Goal: Task Accomplishment & Management: Complete application form

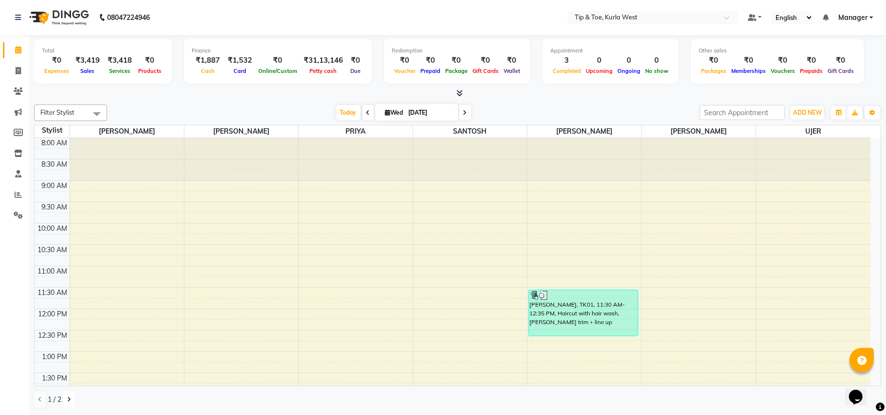
click at [69, 403] on icon at bounding box center [69, 400] width 4 height 6
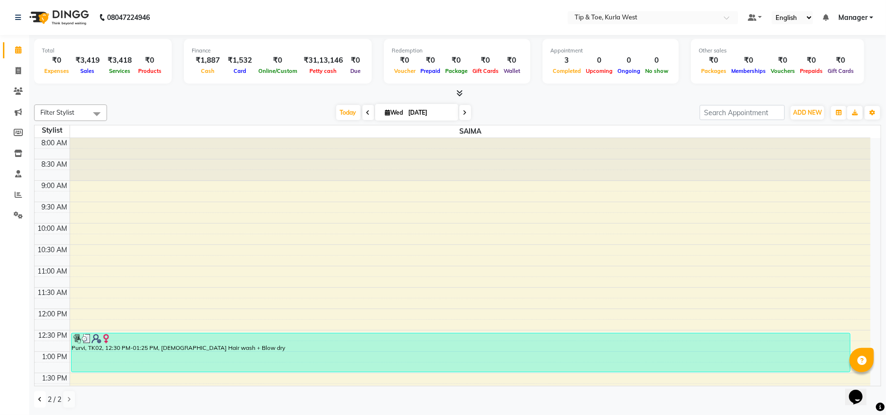
click at [38, 400] on icon at bounding box center [40, 400] width 4 height 6
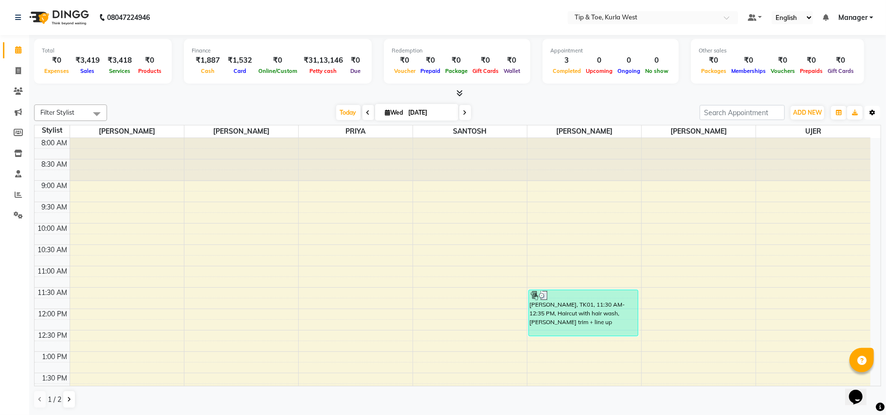
click at [871, 112] on icon "button" at bounding box center [872, 113] width 6 height 6
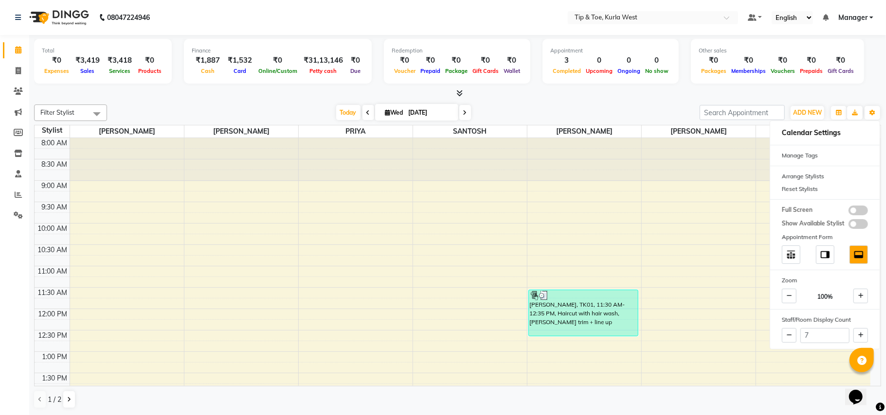
click at [234, 92] on div at bounding box center [457, 94] width 847 height 10
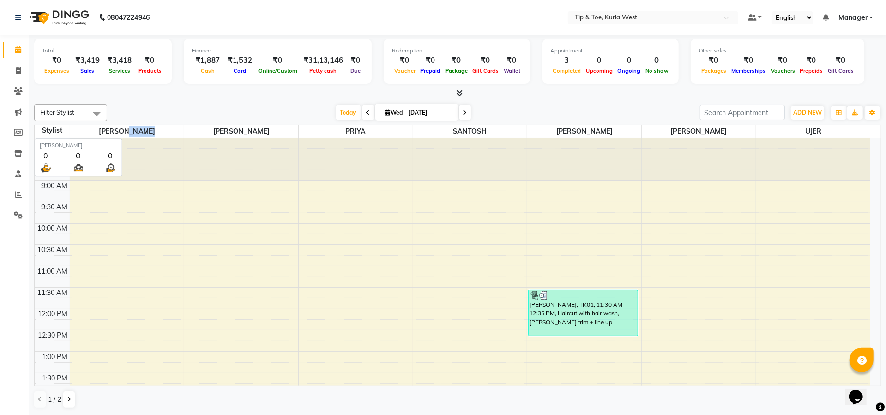
drag, startPoint x: 184, startPoint y: 129, endPoint x: 173, endPoint y: 129, distance: 10.7
click at [173, 129] on tr "Stylist [PERSON_NAME] PRIYA SANTOSH [PERSON_NAME] UJER" at bounding box center [453, 131] width 836 height 13
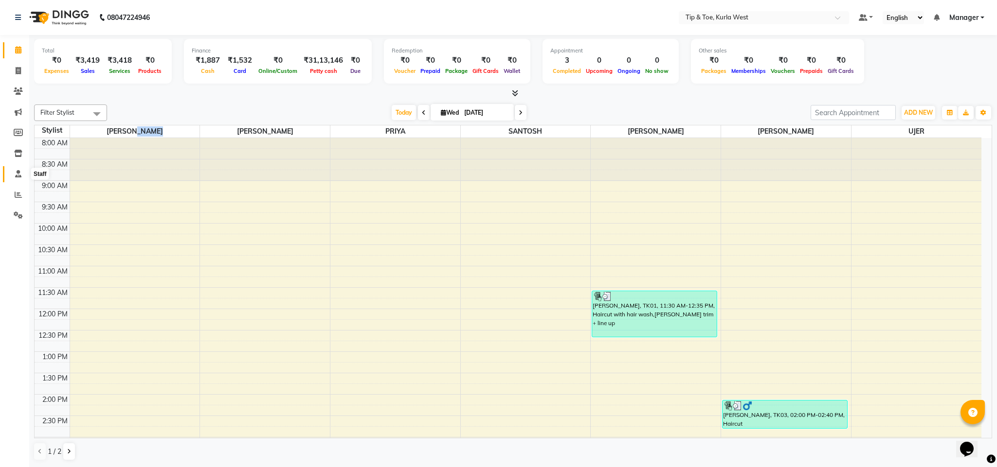
click at [17, 178] on span at bounding box center [18, 174] width 17 height 11
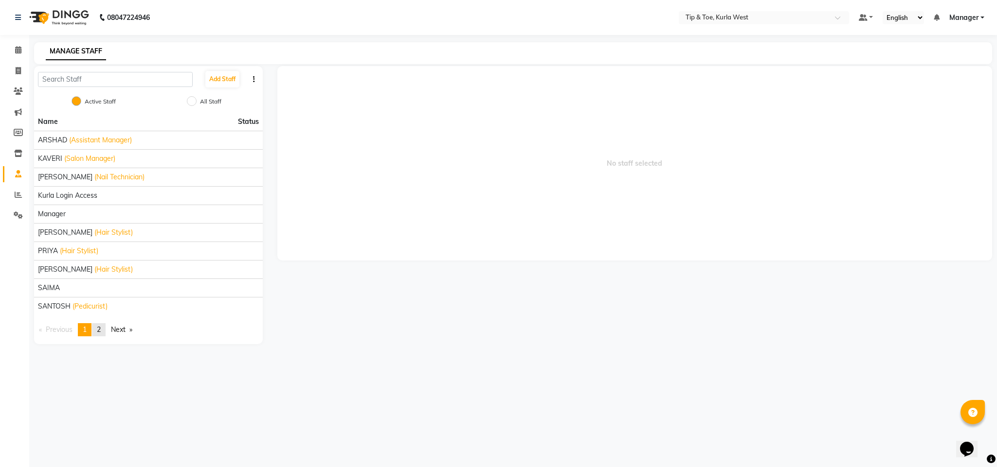
click at [96, 334] on link "page 2" at bounding box center [99, 329] width 14 height 13
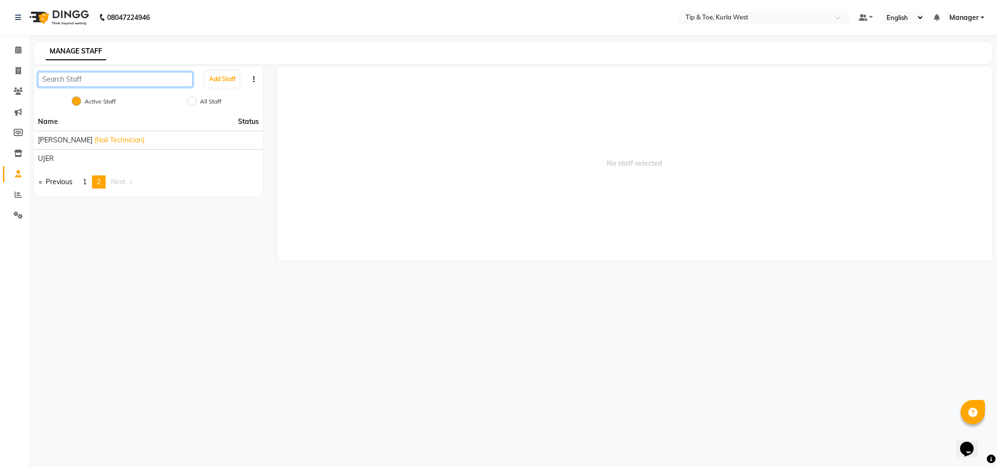
click at [156, 83] on input "text" at bounding box center [115, 79] width 155 height 15
type input "[PERSON_NAME]"
click at [219, 77] on button "Add Staff" at bounding box center [222, 79] width 34 height 17
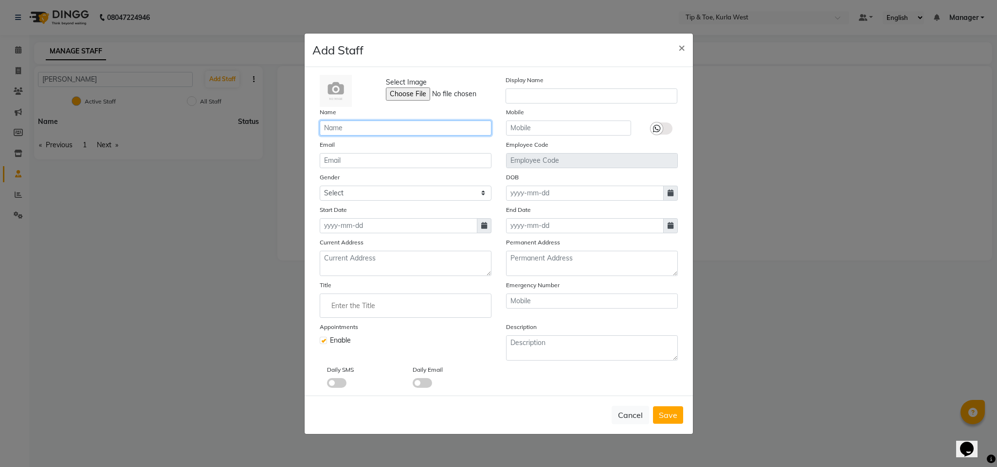
click at [346, 126] on input "text" at bounding box center [406, 128] width 172 height 15
type input "[PERSON_NAME]"
click at [375, 162] on input "email" at bounding box center [406, 160] width 172 height 15
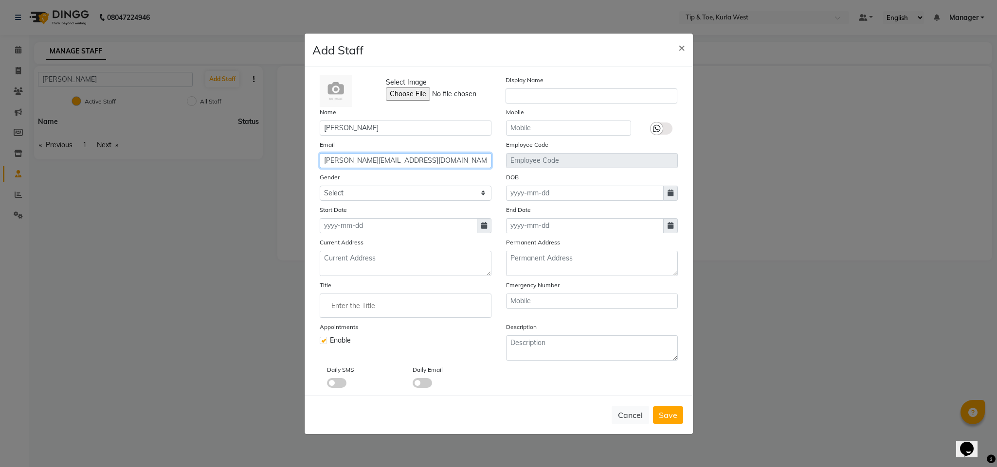
type input "[PERSON_NAME][EMAIL_ADDRESS][DOMAIN_NAME]"
click at [435, 187] on select "Select [DEMOGRAPHIC_DATA] [DEMOGRAPHIC_DATA] Other Prefer Not To Say" at bounding box center [406, 193] width 172 height 15
select select "[DEMOGRAPHIC_DATA]"
click at [320, 186] on select "Select [DEMOGRAPHIC_DATA] [DEMOGRAPHIC_DATA] Other Prefer Not To Say" at bounding box center [406, 193] width 172 height 15
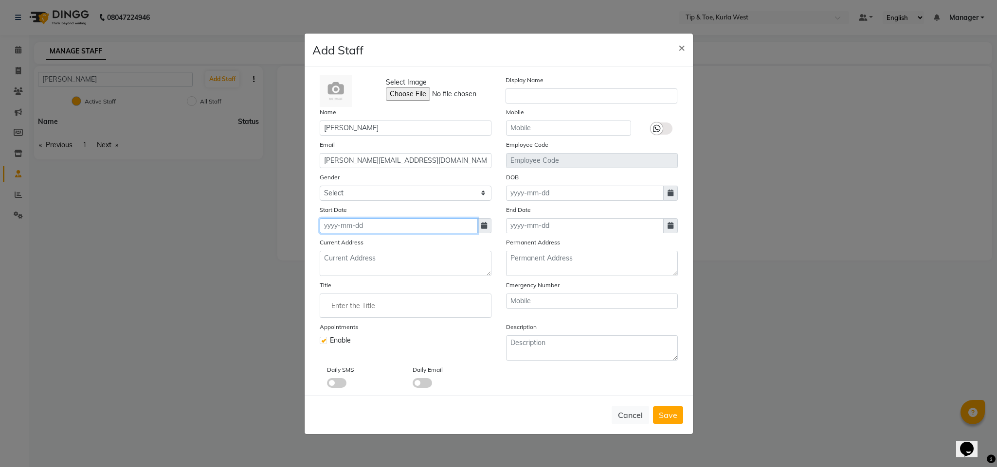
click at [413, 228] on input at bounding box center [399, 225] width 158 height 15
select select "9"
select select "2025"
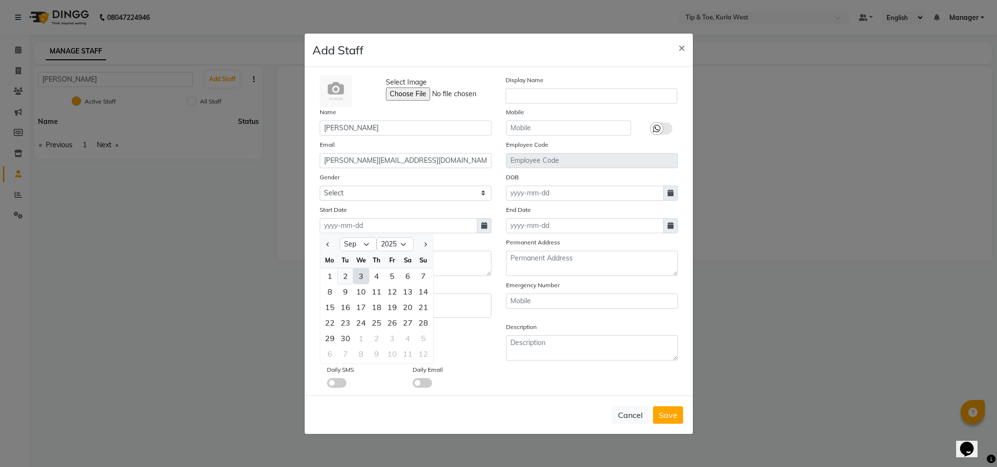
click at [349, 275] on div "2" at bounding box center [346, 276] width 16 height 16
type input "02-09-2025"
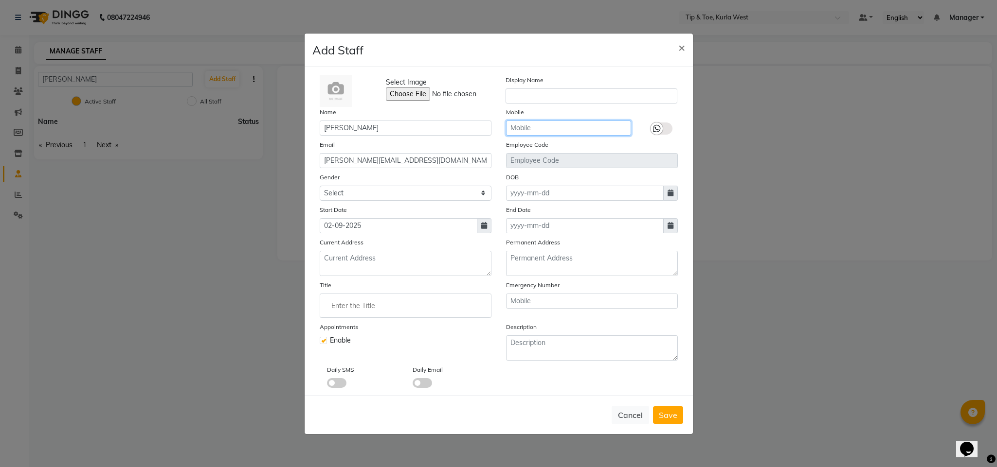
click at [562, 129] on input "text" at bounding box center [568, 128] width 125 height 15
type input "9004733262"
click at [666, 413] on span "Save" at bounding box center [668, 415] width 18 height 10
select select
checkbox input "false"
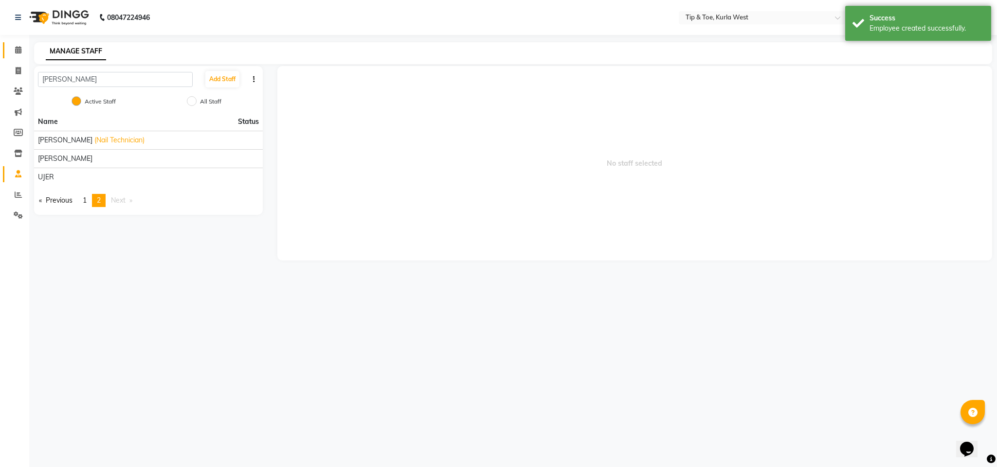
click at [23, 56] on link "Calendar" at bounding box center [14, 50] width 23 height 16
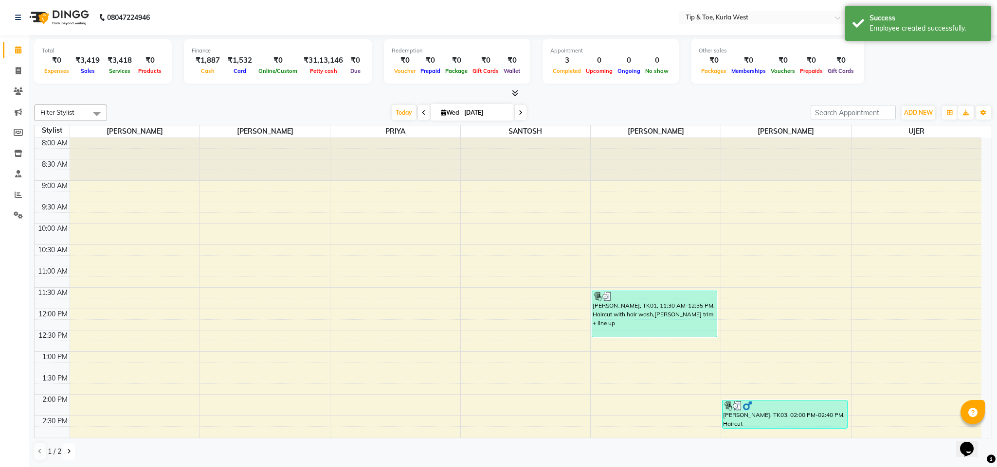
click at [68, 415] on icon at bounding box center [69, 452] width 4 height 6
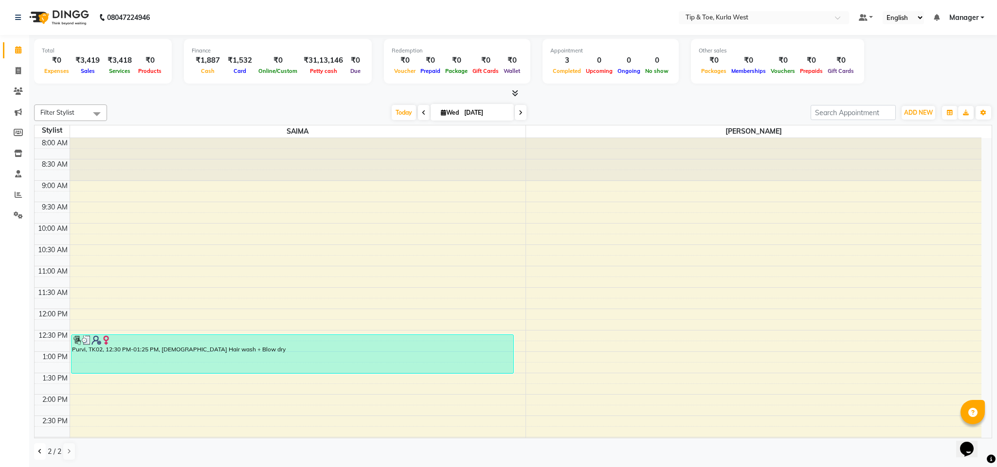
drag, startPoint x: 37, startPoint y: 454, endPoint x: 58, endPoint y: 459, distance: 21.9
click at [38, 415] on button at bounding box center [40, 452] width 12 height 17
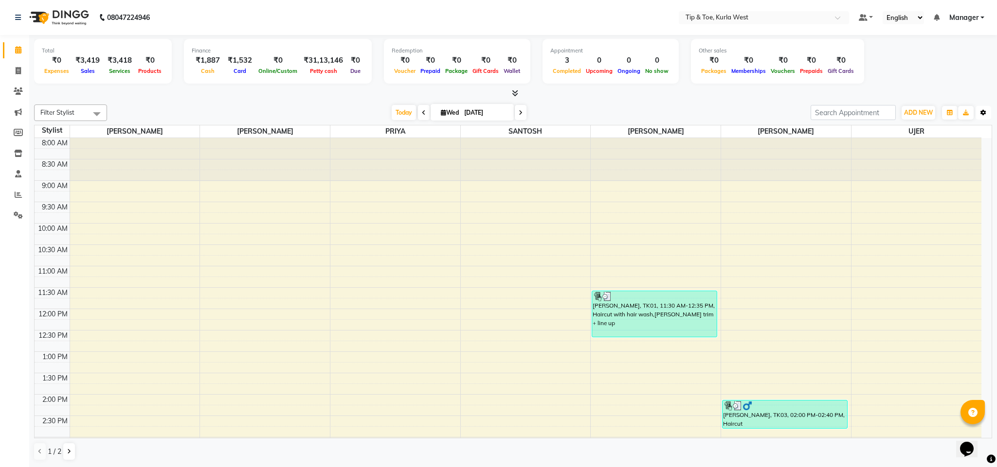
click at [885, 114] on icon "button" at bounding box center [983, 113] width 6 height 6
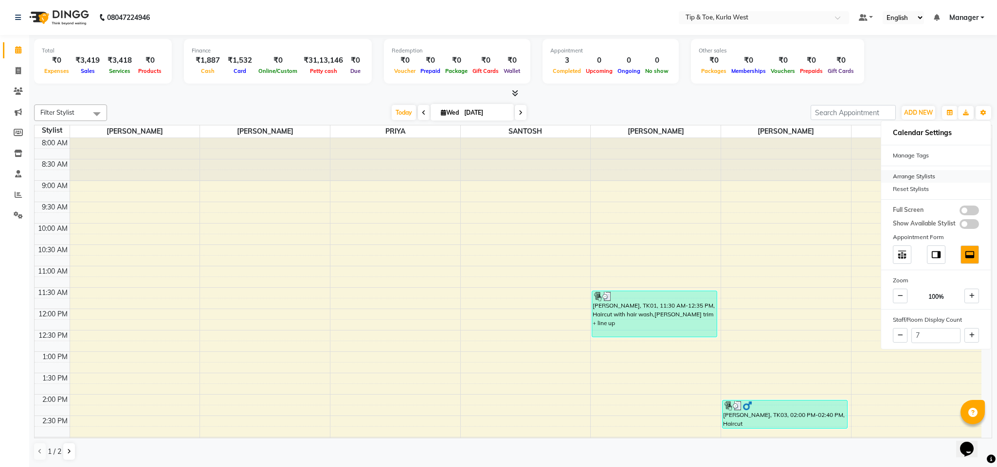
click at [885, 174] on div "Arrange Stylists" at bounding box center [935, 176] width 109 height 13
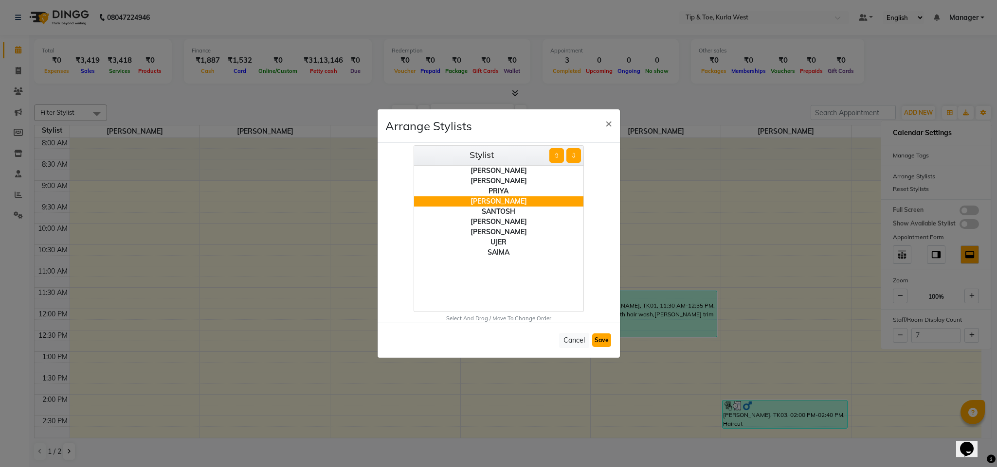
click at [600, 338] on button "Save" at bounding box center [601, 341] width 19 height 14
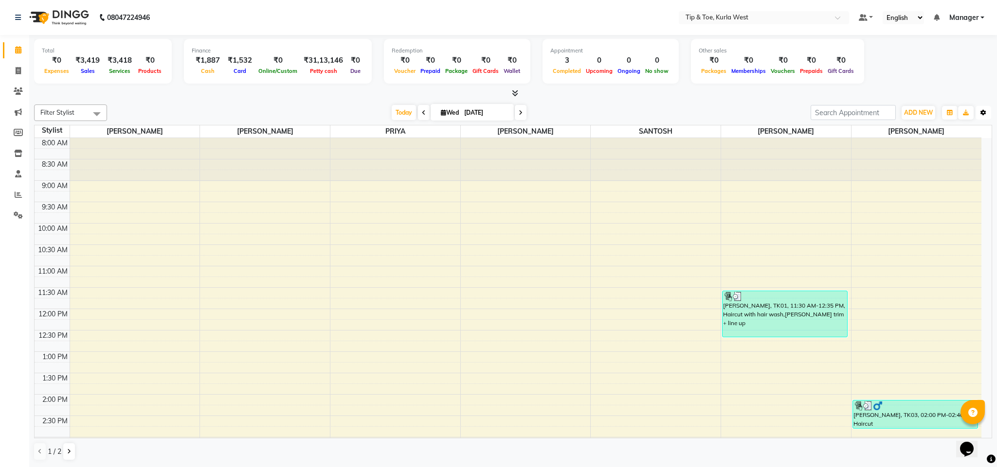
click at [885, 113] on button "Toggle Dropdown" at bounding box center [983, 113] width 16 height 14
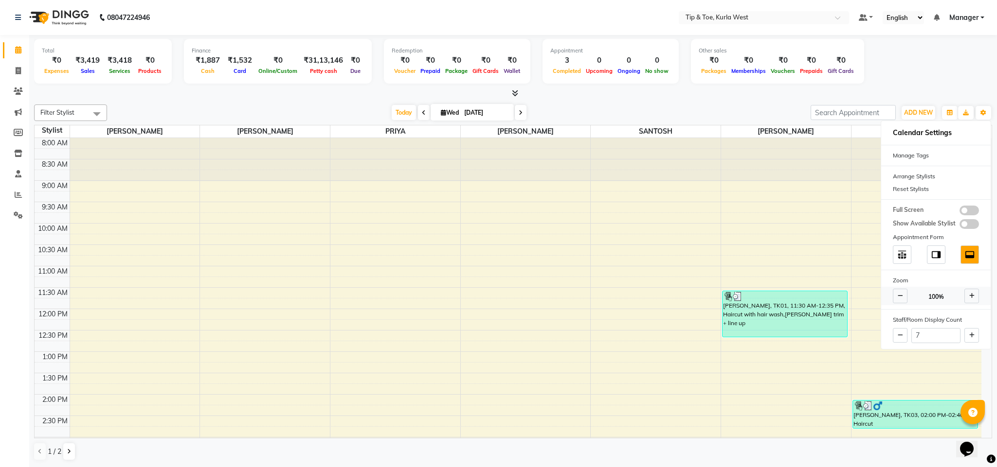
click at [885, 298] on icon at bounding box center [899, 296] width 5 height 6
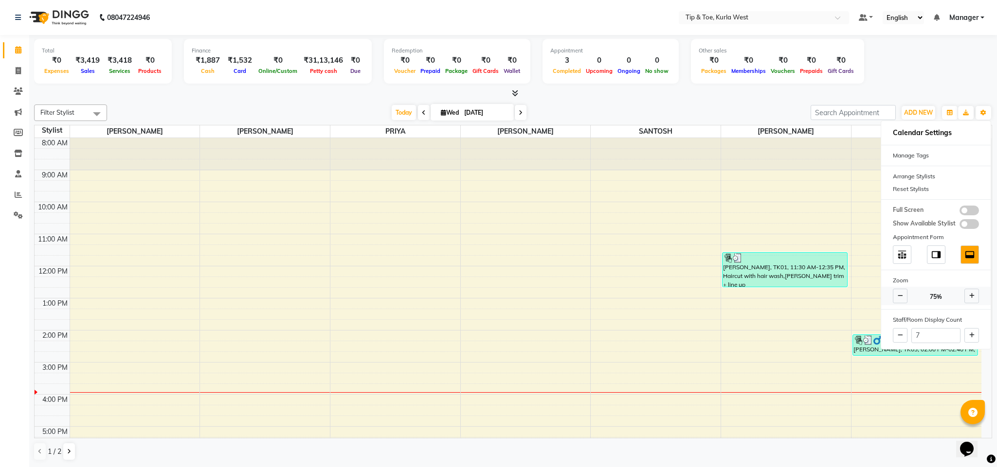
click at [885, 303] on span at bounding box center [899, 296] width 15 height 15
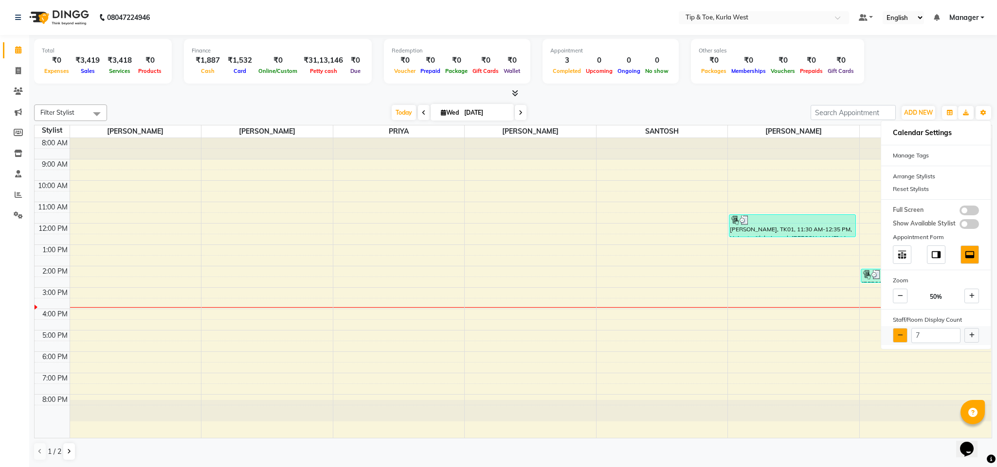
click at [885, 336] on icon at bounding box center [899, 336] width 5 height 6
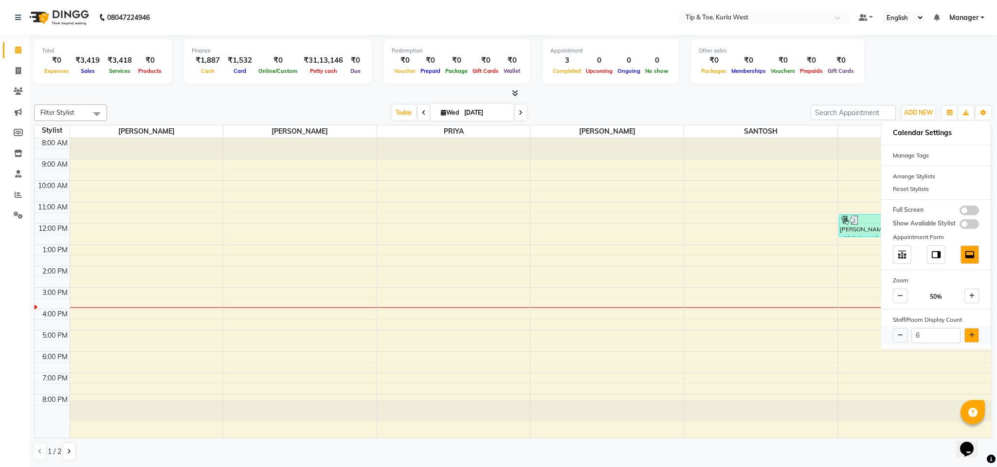
click at [885, 340] on button at bounding box center [971, 335] width 15 height 15
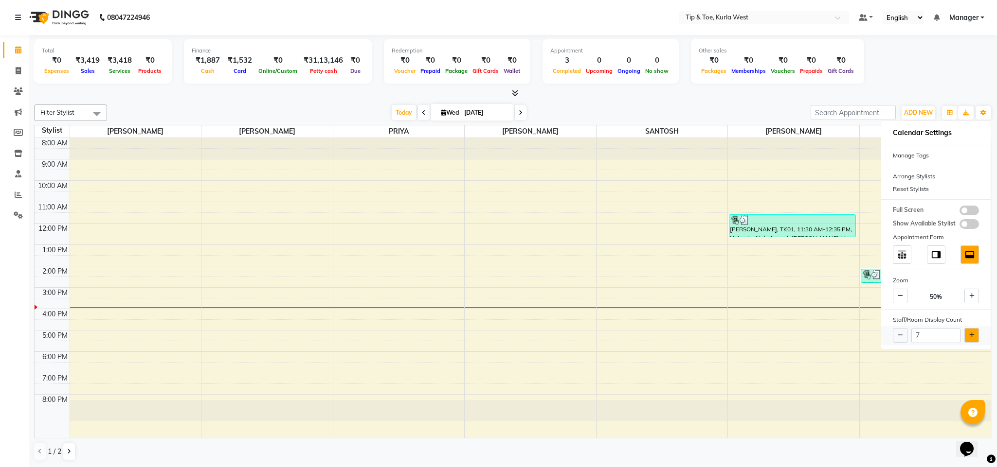
click at [885, 340] on button at bounding box center [971, 335] width 15 height 15
type input "8"
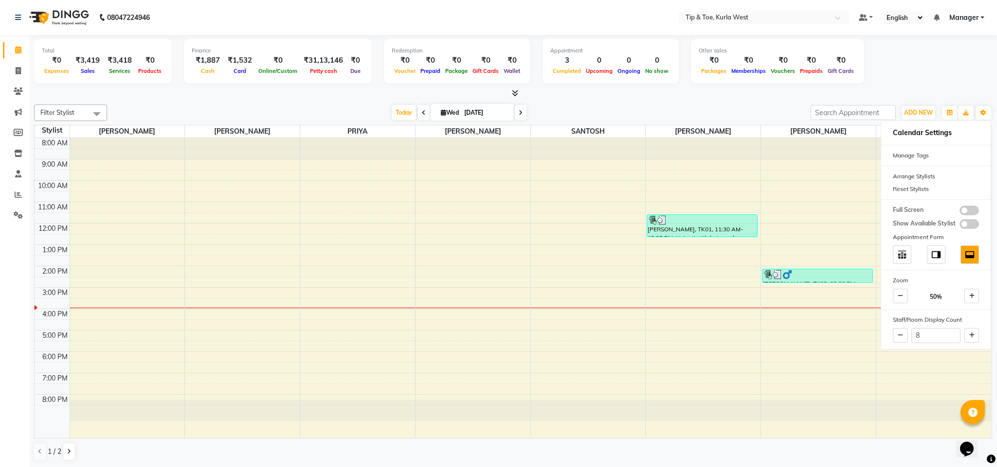
click at [885, 57] on div "Total ₹0 Expenses ₹3,419 Sales ₹3,418 Services ₹0 Products Finance ₹1,887 Cash …" at bounding box center [513, 63] width 958 height 48
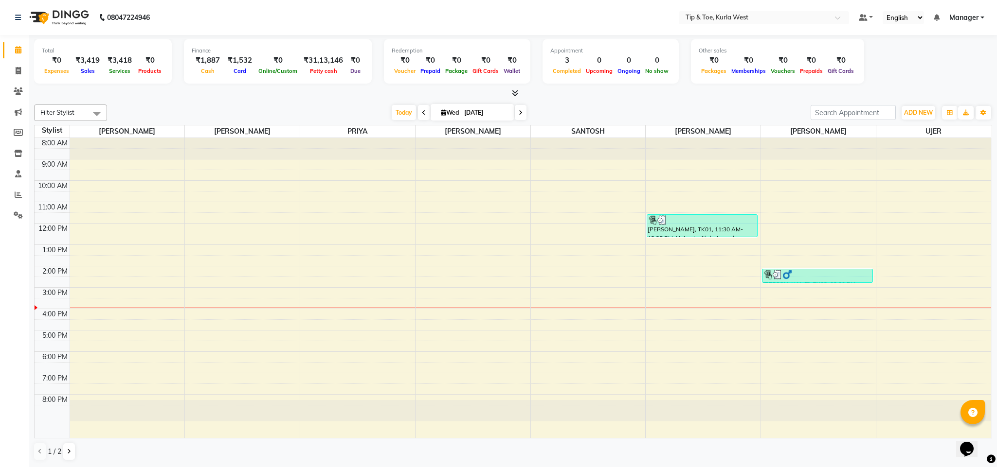
click at [36, 308] on div at bounding box center [36, 307] width 3 height 5
drag, startPoint x: 36, startPoint y: 308, endPoint x: 69, endPoint y: 308, distance: 33.1
click at [69, 308] on div "8:00 AM 9:00 AM 10:00 AM 11:00 AM 12:00 PM 1:00 PM 2:00 PM 3:00 PM 4:00 PM 5:00…" at bounding box center [513, 288] width 956 height 300
click at [73, 415] on button at bounding box center [69, 452] width 12 height 17
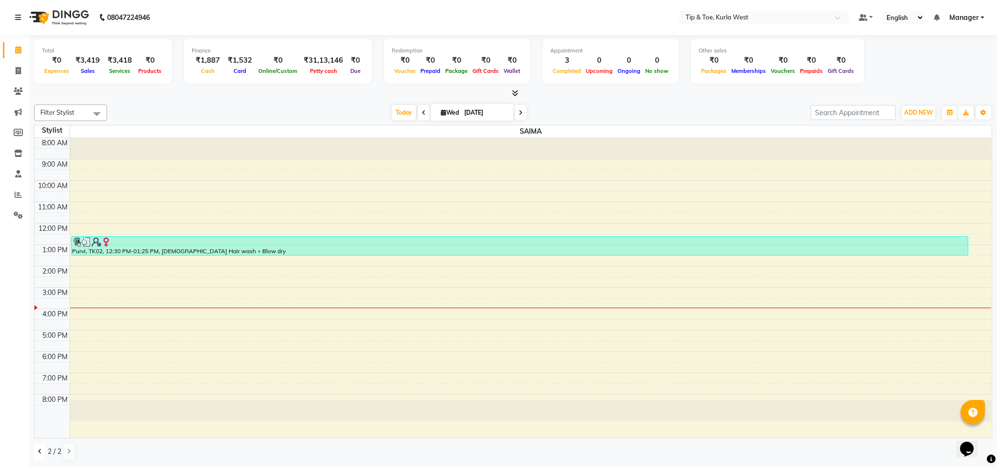
click at [36, 415] on button at bounding box center [40, 452] width 12 height 17
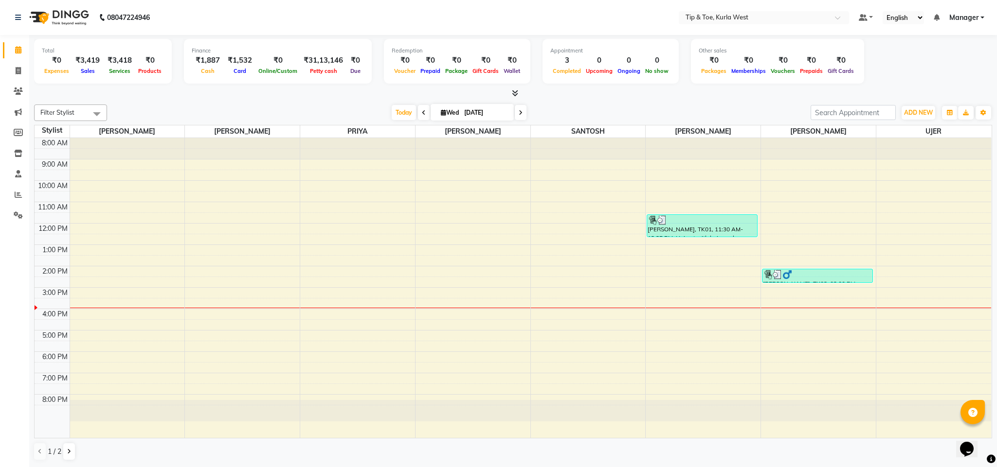
drag, startPoint x: 575, startPoint y: 114, endPoint x: 566, endPoint y: 107, distance: 11.7
click at [578, 105] on div "Filter Stylist Select All [PERSON_NAME] PRIYA SANTOSH [PERSON_NAME] [PERSON_NAM…" at bounding box center [513, 113] width 958 height 17
click at [514, 92] on icon at bounding box center [515, 92] width 6 height 7
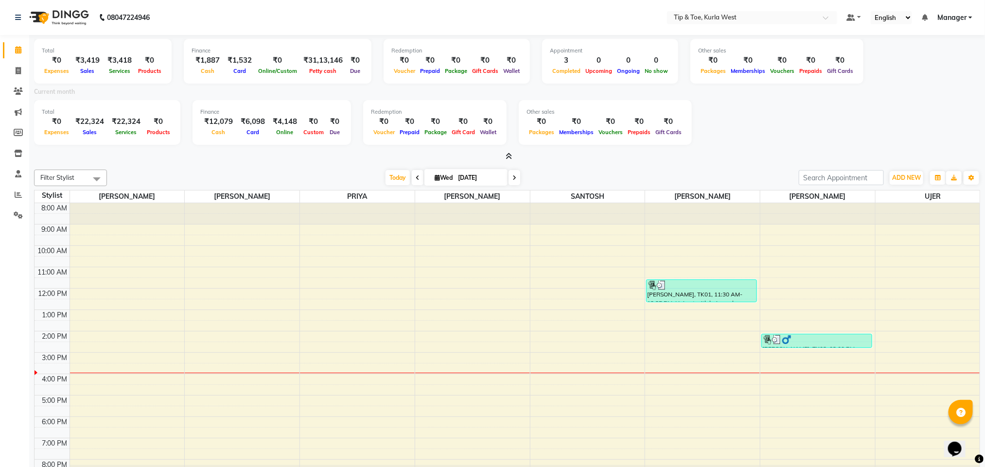
click at [507, 153] on icon at bounding box center [509, 156] width 6 height 7
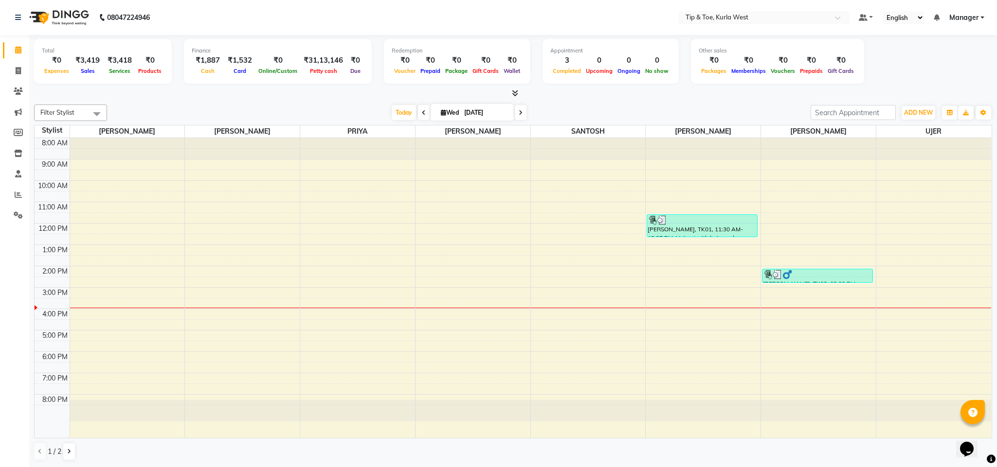
click at [98, 114] on span at bounding box center [96, 114] width 19 height 18
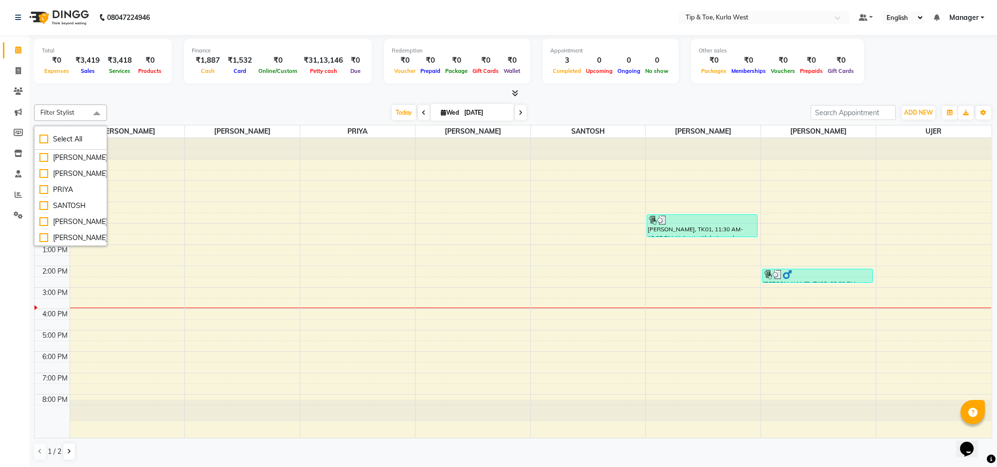
click at [162, 101] on div "Filter Stylist Select All [PERSON_NAME] PRIYA SANTOSH [PERSON_NAME] [PERSON_NAM…" at bounding box center [513, 283] width 958 height 364
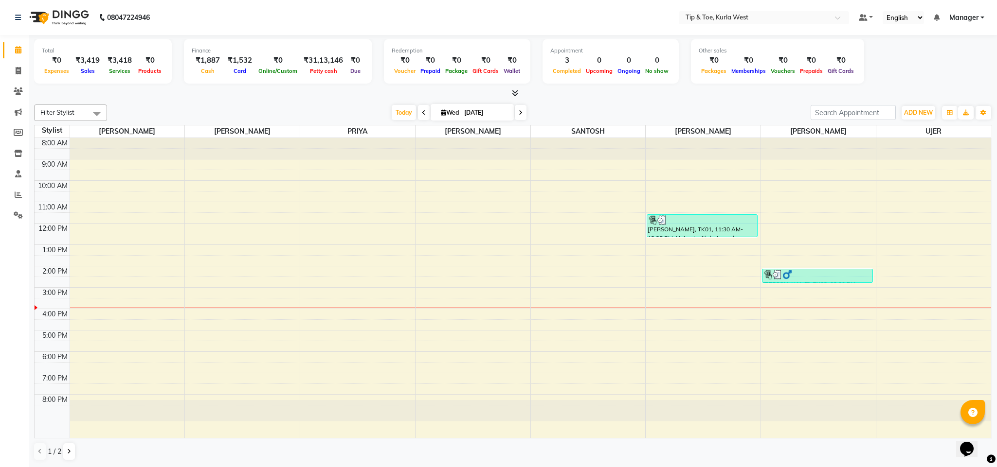
click at [69, 126] on div "Stylist" at bounding box center [52, 130] width 35 height 10
click at [885, 15] on span "Manager" at bounding box center [963, 18] width 29 height 10
click at [543, 18] on nav "08047224946 Select Location × Tip & Toe, Kurla West Default Panel My Panel Engl…" at bounding box center [498, 17] width 997 height 35
